Goal: Task Accomplishment & Management: Use online tool/utility

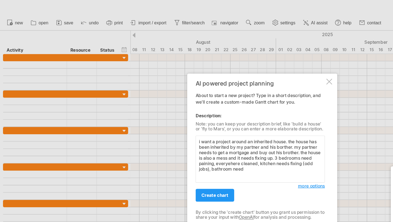
click at [217, 121] on textarea "i want a project around an inherited house. the house has been inherited by my …" at bounding box center [195, 119] width 97 height 35
drag, startPoint x: 216, startPoint y: 126, endPoint x: 188, endPoint y: 125, distance: 28.2
click at [188, 125] on textarea "i want a project around an inherited house. the house has been inherited by my …" at bounding box center [195, 119] width 97 height 35
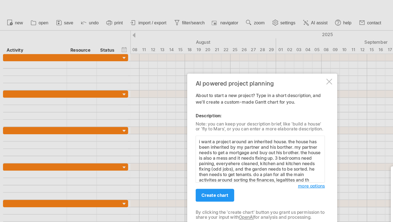
scroll to position [3, 0]
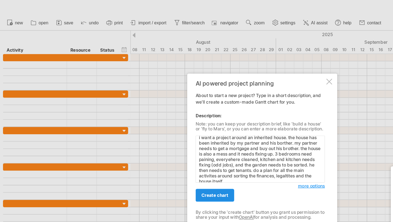
type textarea "i want a project around an inherited house. the house has been inherited by my …"
click at [170, 145] on span "create chart" at bounding box center [161, 146] width 20 height 4
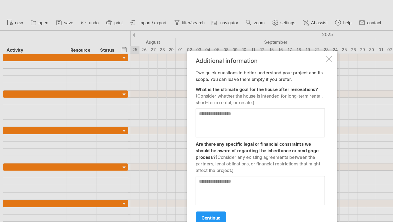
click at [150, 87] on textarea at bounding box center [195, 92] width 97 height 22
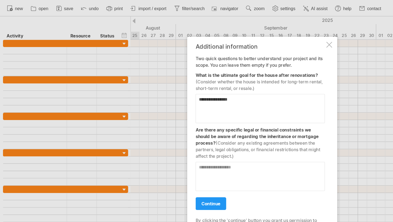
type textarea "**********"
click at [162, 146] on textarea at bounding box center [195, 143] width 97 height 22
click at [177, 136] on textarea "**********" at bounding box center [195, 143] width 97 height 22
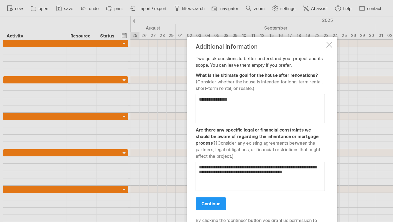
click at [235, 140] on textarea "**********" at bounding box center [195, 143] width 97 height 22
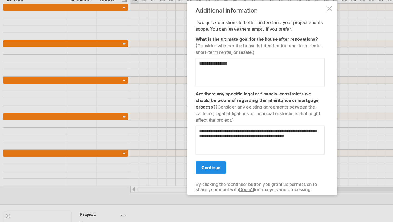
type textarea "**********"
click at [160, 162] on span "continue" at bounding box center [158, 163] width 14 height 4
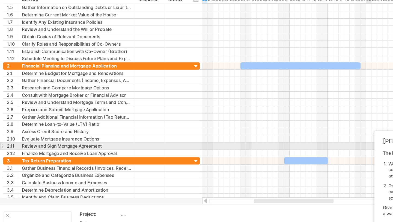
click at [287, 149] on div "[PERSON_NAME]'s AI-assistant The [PERSON_NAME]'s AI-assist can help you in two …" at bounding box center [336, 177] width 110 height 83
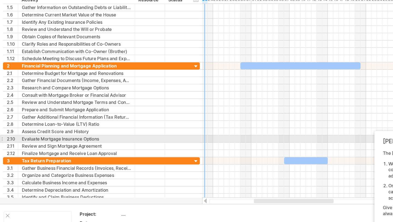
drag, startPoint x: 285, startPoint y: 148, endPoint x: 148, endPoint y: 139, distance: 137.7
click at [148, 139] on div "Trying to reach [DOMAIN_NAME] Connected again... 0% clear filter new 1" at bounding box center [196, 111] width 393 height 222
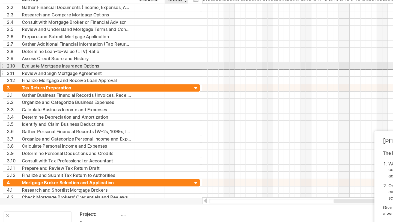
click at [128, 90] on div at bounding box center [132, 92] width 12 height 5
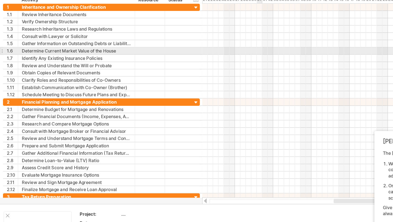
click at [194, 77] on div at bounding box center [270, 75] width 236 height 5
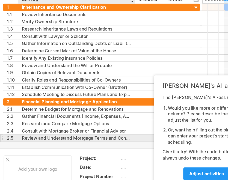
drag, startPoint x: 129, startPoint y: 167, endPoint x: 108, endPoint y: 147, distance: 28.6
click at [108, 147] on div "Trying to reach [DOMAIN_NAME] Connected again... 0% clear filter new 1" at bounding box center [114, 90] width 228 height 180
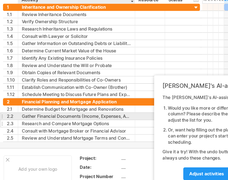
drag, startPoint x: 154, startPoint y: 98, endPoint x: 35, endPoint y: 129, distance: 123.0
click at [35, 129] on div "Trying to reach [DOMAIN_NAME] Connected again... 0% clear filter new 1" at bounding box center [114, 90] width 228 height 180
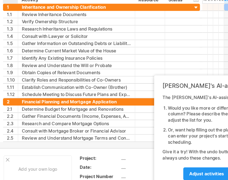
click at [9, 38] on div at bounding box center [9, 37] width 8 height 5
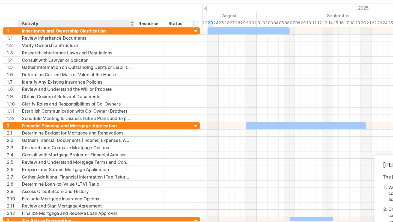
click at [57, 28] on div "hide start/end/duration show start/end/duration ******** Activity ******** Reso…" at bounding box center [76, 31] width 152 height 17
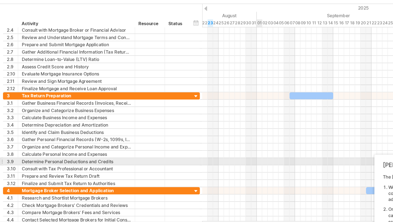
drag, startPoint x: 289, startPoint y: 139, endPoint x: 212, endPoint y: 143, distance: 76.9
click at [212, 143] on div "Trying to reach [DOMAIN_NAME] Connected again... 0% clear filter new 1" at bounding box center [196, 111] width 393 height 222
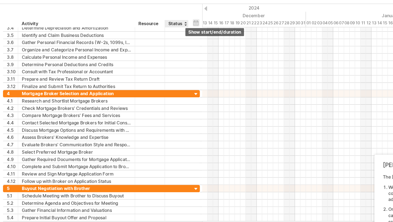
click at [147, 35] on div "hide start/end/duration show start/end/duration" at bounding box center [147, 37] width 5 height 6
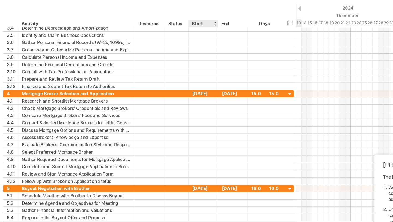
click at [161, 36] on div at bounding box center [161, 37] width 2 height 5
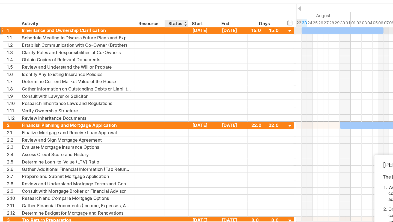
click at [132, 45] on div at bounding box center [132, 42] width 12 height 5
click at [138, 37] on div "Status" at bounding box center [132, 37] width 12 height 5
click at [140, 37] on div at bounding box center [139, 37] width 2 height 5
click at [117, 36] on div "Resource" at bounding box center [112, 37] width 17 height 5
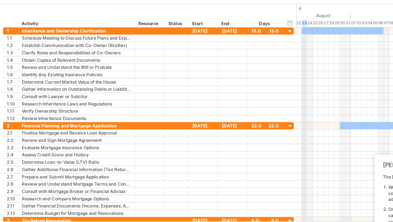
click at [226, 26] on div "2025" at bounding box center [296, 26] width 934 height 6
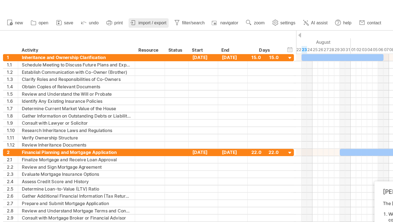
click at [118, 18] on span "import / export" at bounding box center [114, 17] width 21 height 4
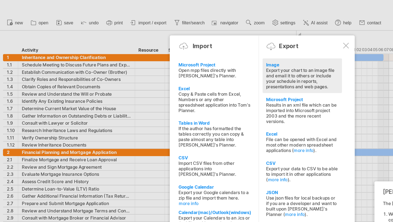
click at [220, 57] on div "Export your chart to an image file and email it to others or include your sched…" at bounding box center [227, 59] width 54 height 16
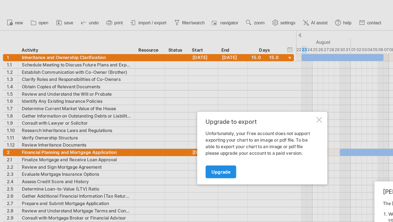
click at [176, 128] on link "Upgrade" at bounding box center [165, 129] width 23 height 10
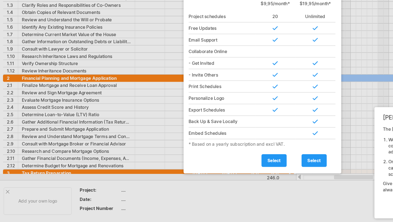
scroll to position [0, 0]
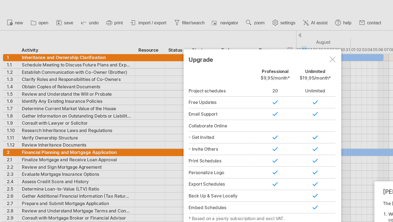
click at [253, 39] on div "Upgrade Personal Free Professional $9,95/month* Unlimited $19,95/month* Project…" at bounding box center [197, 111] width 118 height 149
click at [250, 42] on div at bounding box center [249, 44] width 4 height 4
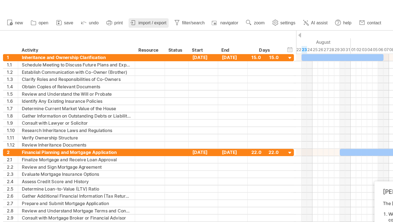
click at [107, 15] on span "import / export" at bounding box center [114, 17] width 21 height 4
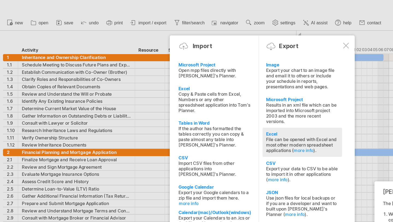
click at [210, 100] on div "Excel" at bounding box center [227, 100] width 54 height 4
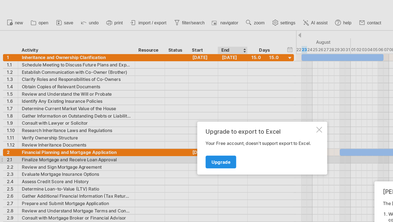
click at [175, 123] on link "Upgrade" at bounding box center [165, 122] width 23 height 10
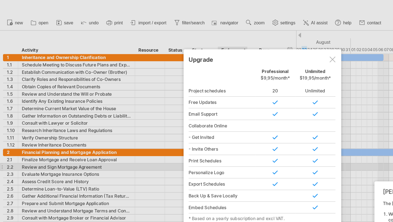
click at [250, 44] on div at bounding box center [249, 44] width 4 height 4
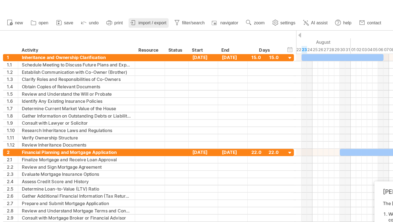
click at [119, 17] on span "import / export" at bounding box center [114, 17] width 21 height 4
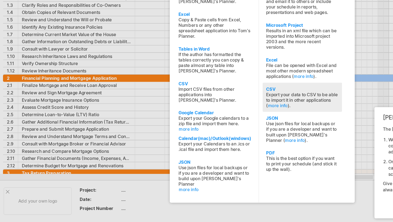
click at [224, 179] on div "This is the best option if you want to print your schedule (and stick it up the…" at bounding box center [227, 178] width 54 height 12
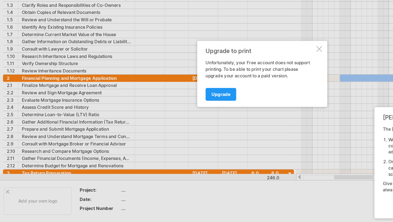
click at [238, 90] on div "Upgrade to print Unfortunately, your Free account does not support printing. To…" at bounding box center [197, 110] width 98 height 49
click at [240, 94] on div at bounding box center [239, 92] width 4 height 4
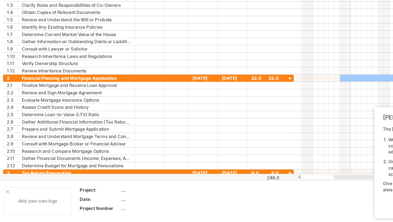
click at [6, 197] on div "Add your own logo" at bounding box center [28, 206] width 51 height 20
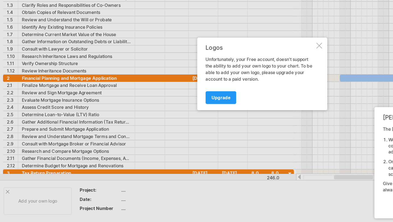
click at [241, 92] on div "Logos Unfortunately, your Free account, doesn't support the ability to add your…" at bounding box center [197, 111] width 98 height 54
click at [240, 90] on div at bounding box center [239, 90] width 4 height 4
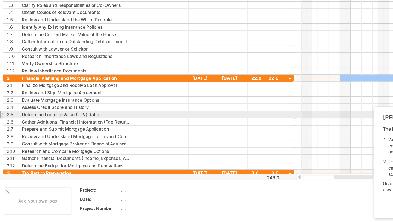
click at [191, 143] on div at bounding box center [198, 141] width 20 height 5
